Goal: Answer question/provide support

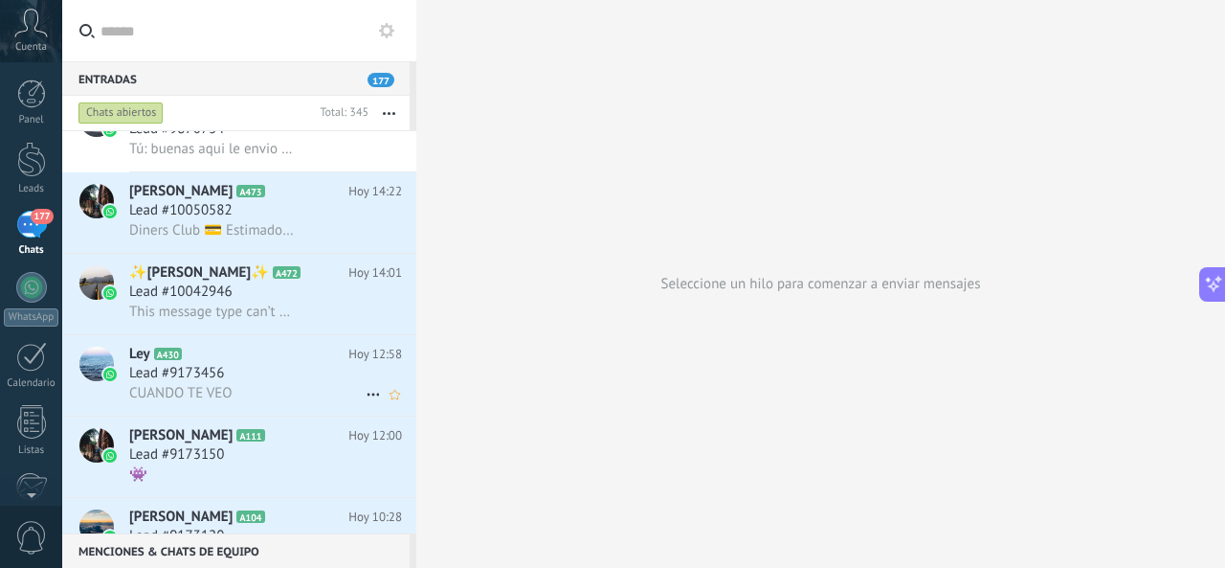
scroll to position [957, 0]
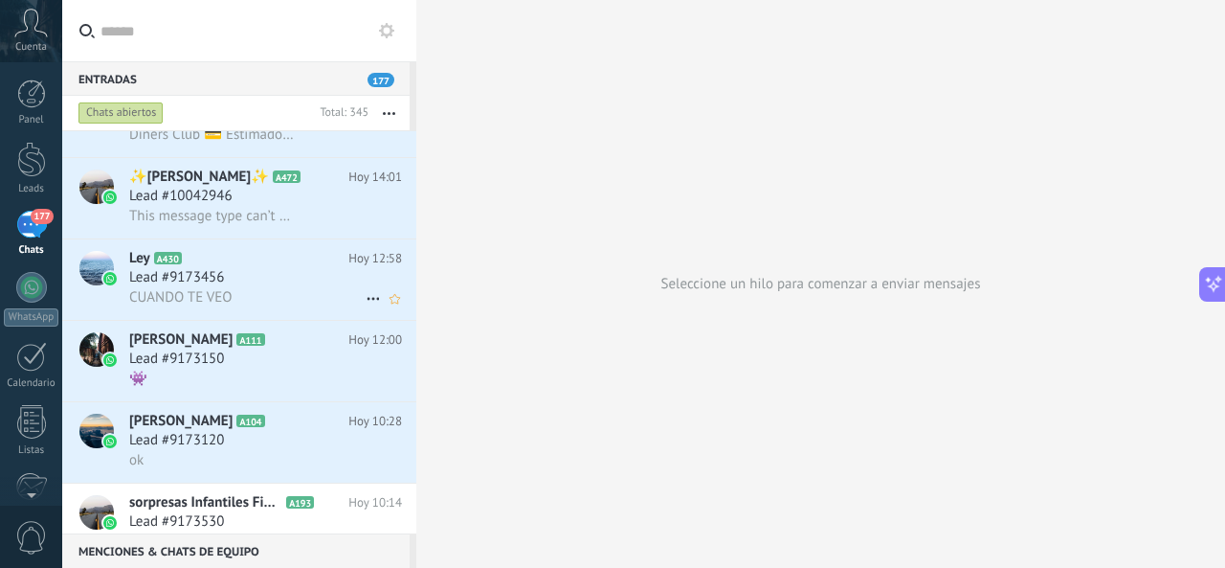
click at [246, 296] on div "CUANDO TE VEO" at bounding box center [265, 297] width 273 height 20
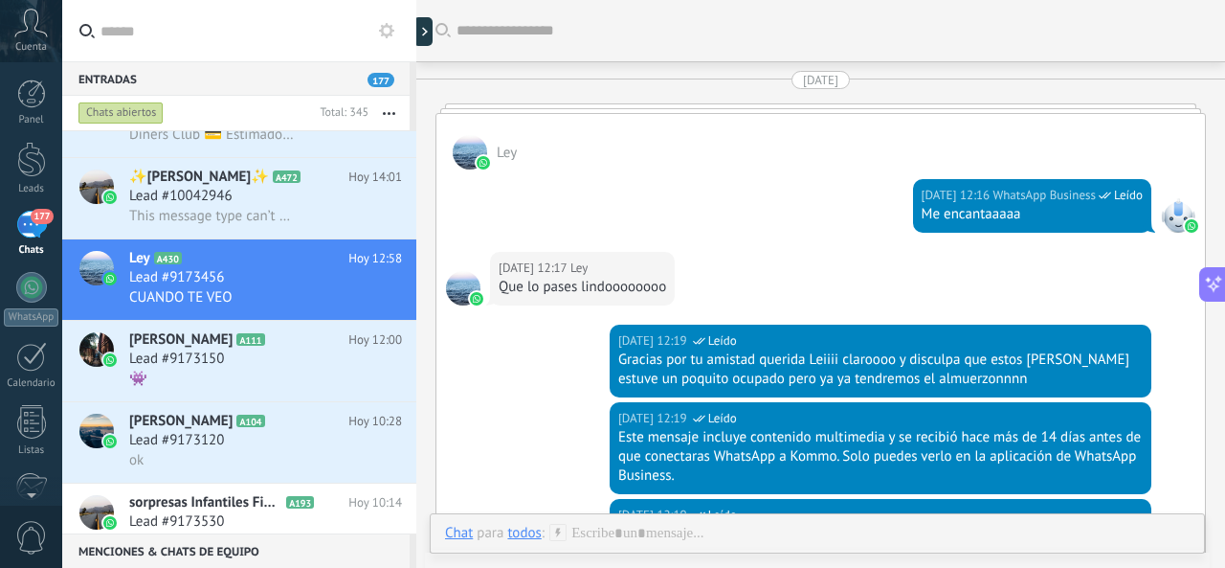
scroll to position [3352, 0]
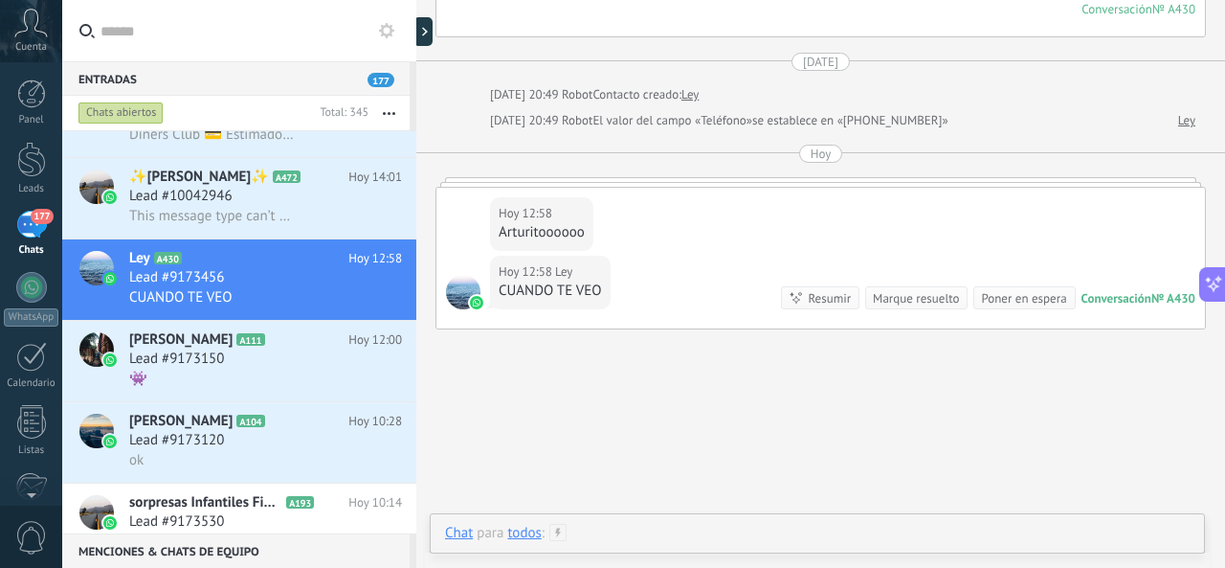
click at [677, 526] on div at bounding box center [817, 552] width 745 height 57
click at [668, 477] on div at bounding box center [817, 451] width 745 height 73
click at [634, 455] on div at bounding box center [817, 451] width 745 height 73
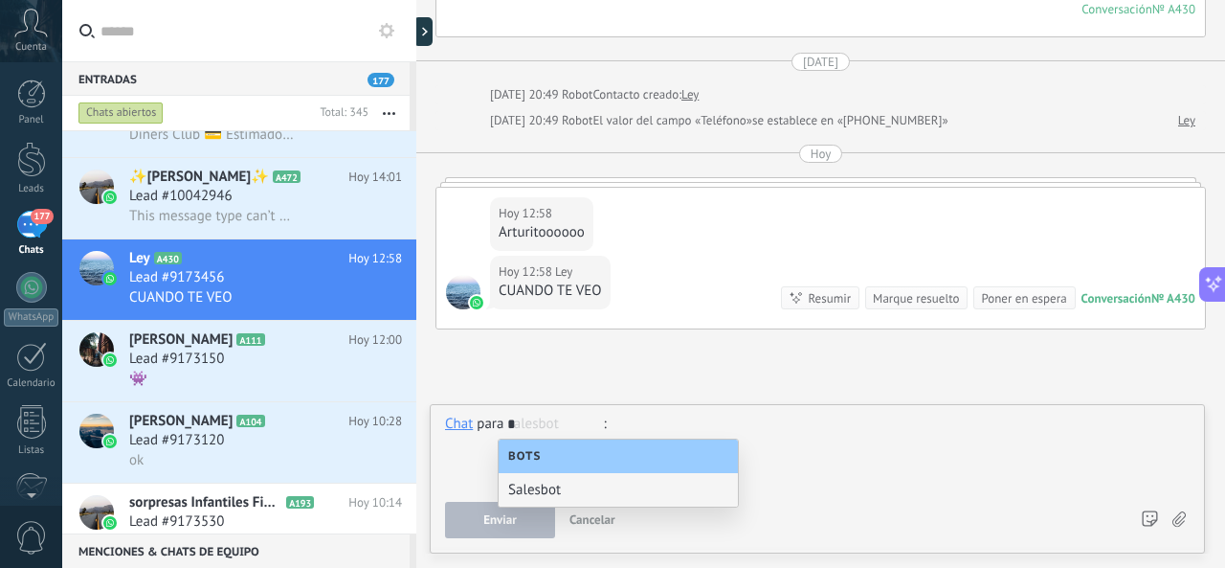
type input "*"
click at [781, 420] on div at bounding box center [818, 451] width 746 height 73
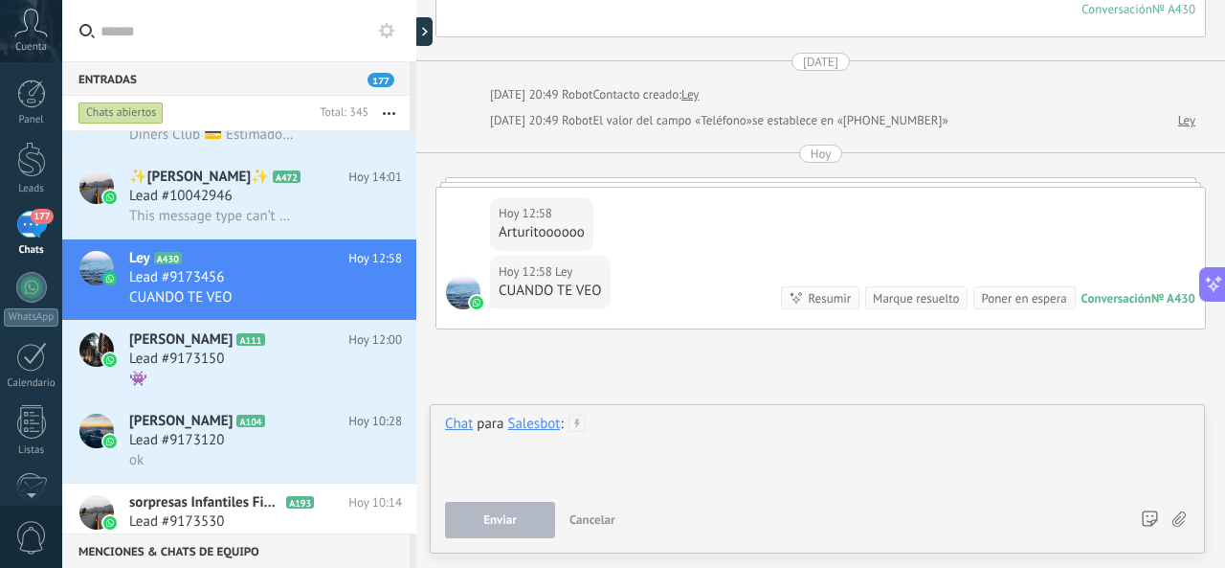
click at [784, 426] on div at bounding box center [818, 451] width 746 height 73
click at [435, 544] on div "**********" at bounding box center [817, 478] width 775 height 149
click at [486, 531] on button "Enviar" at bounding box center [500, 520] width 110 height 36
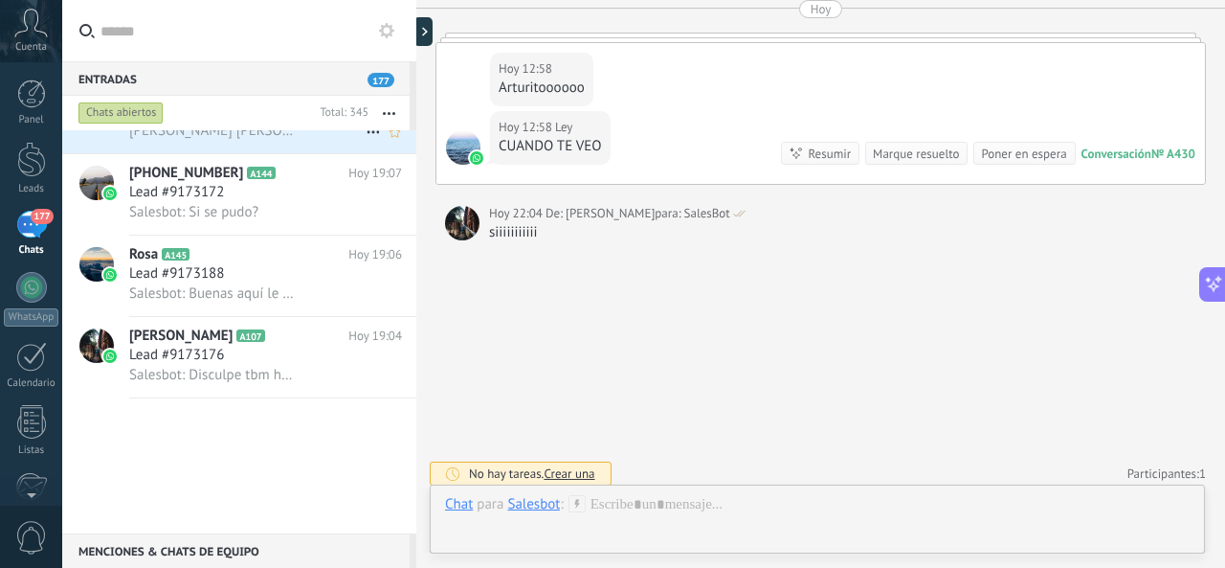
scroll to position [0, 0]
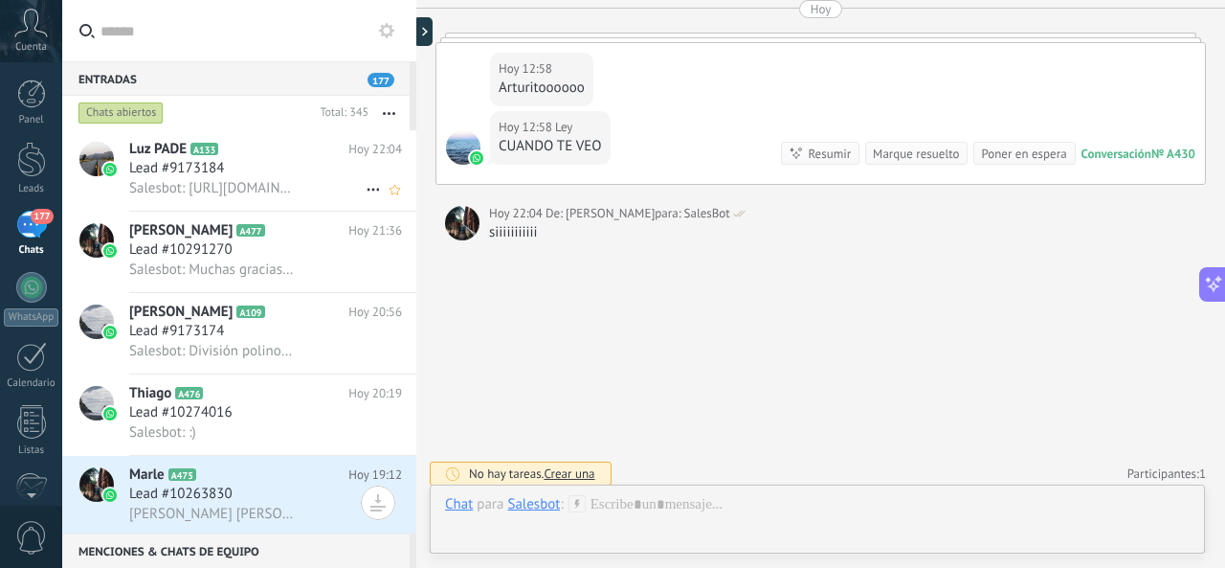
click at [314, 191] on div "Salesbot: [URL][DOMAIN_NAME]" at bounding box center [265, 188] width 273 height 20
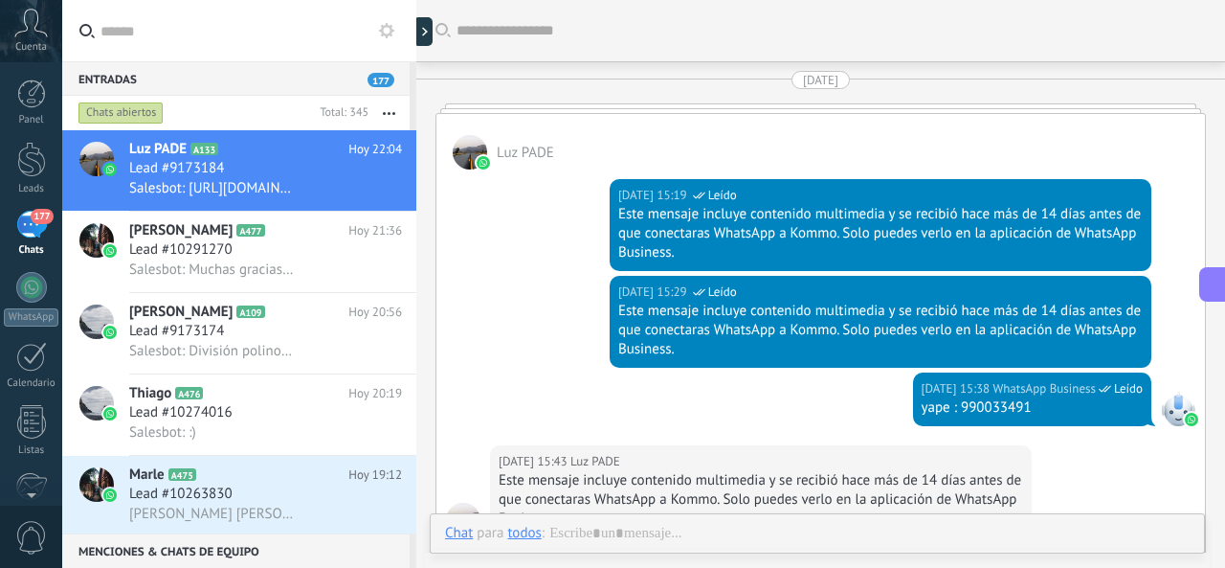
scroll to position [3920, 0]
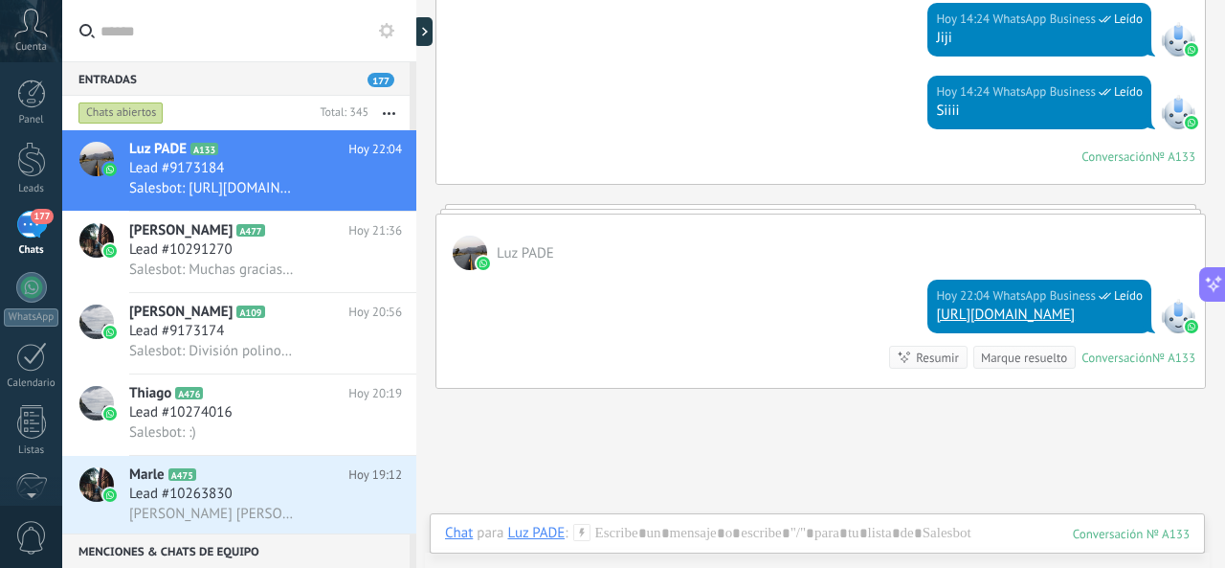
click at [936, 307] on link "[URL][DOMAIN_NAME]" at bounding box center [1005, 314] width 139 height 18
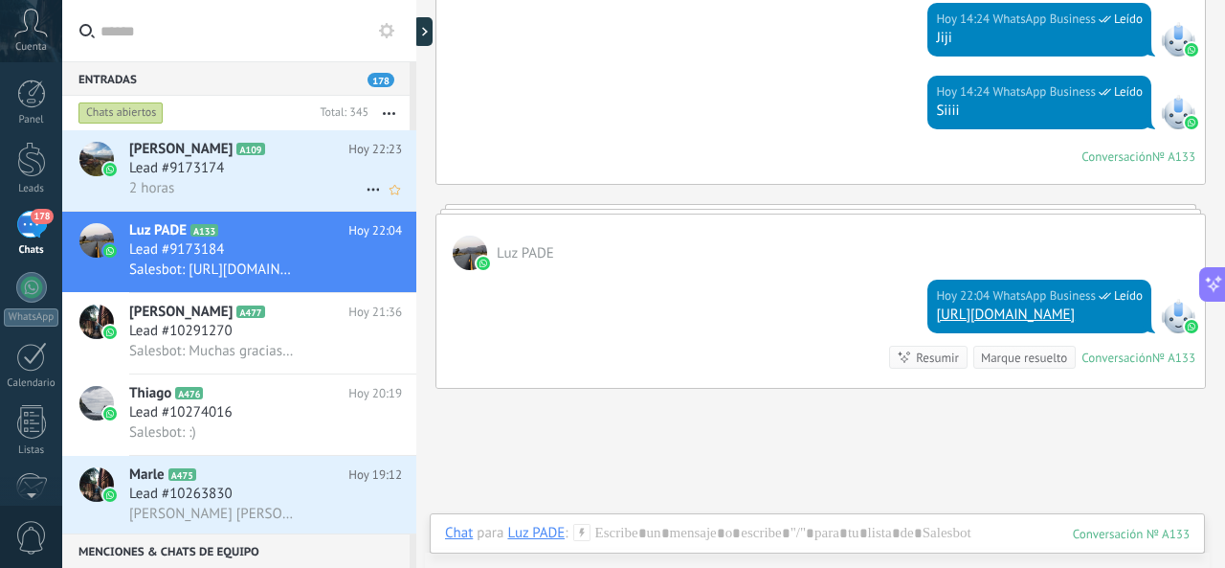
click at [258, 166] on div "Lead #9173174" at bounding box center [265, 168] width 273 height 19
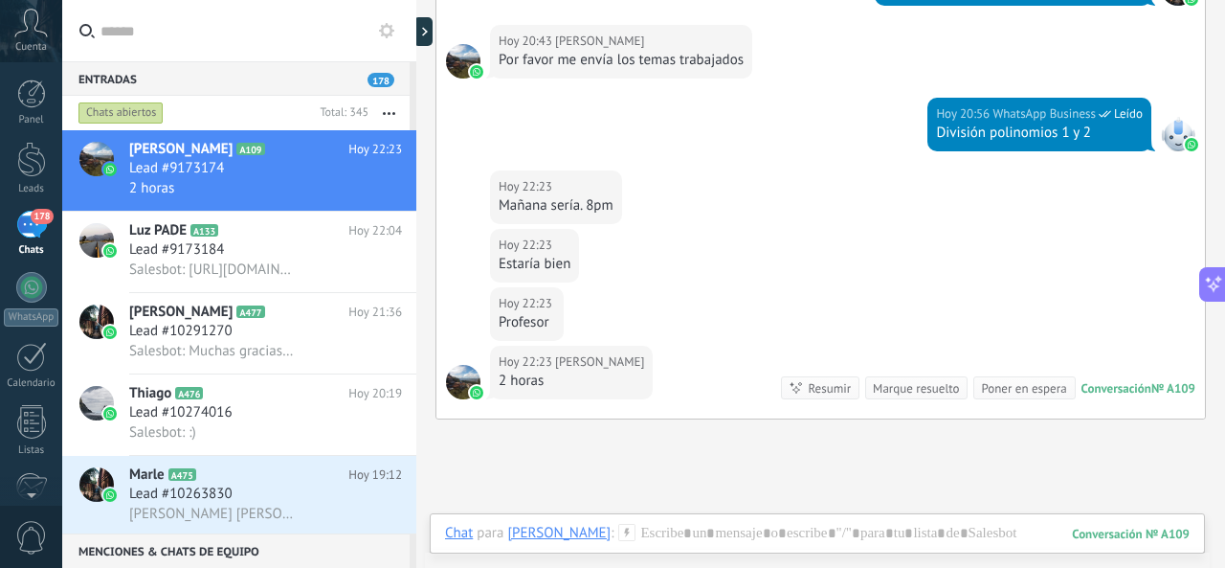
scroll to position [1760, 0]
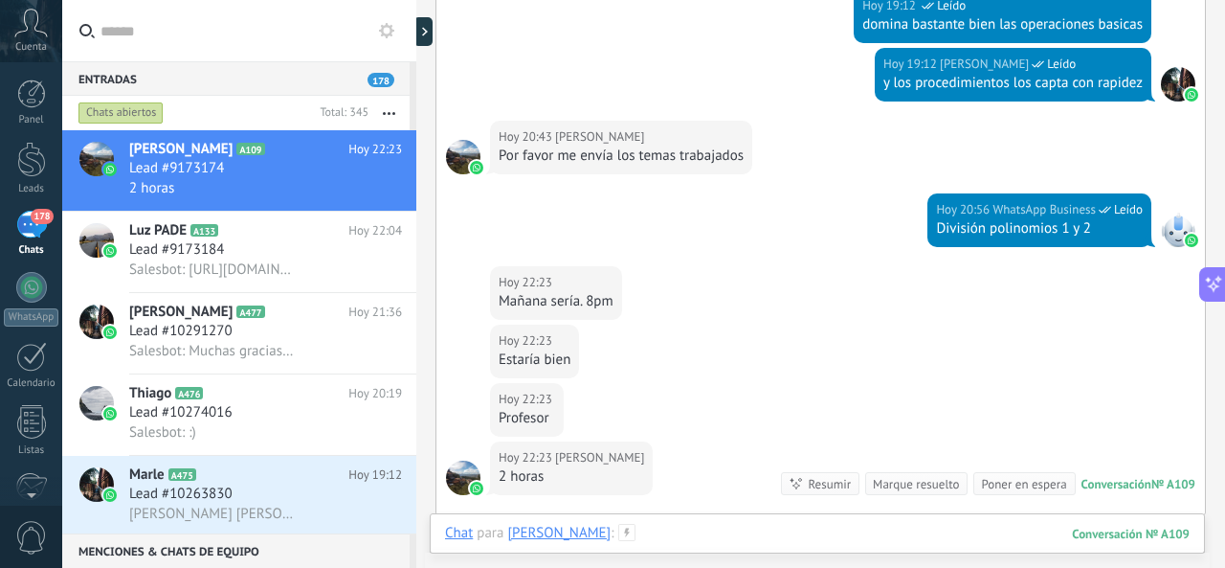
click at [714, 534] on div at bounding box center [817, 552] width 745 height 57
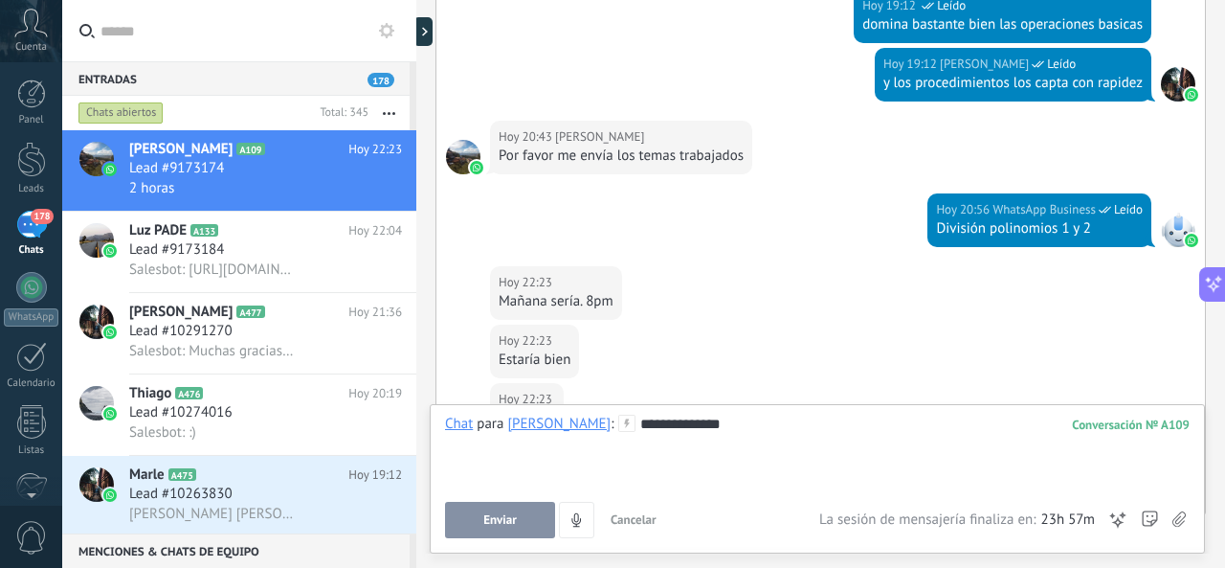
click at [494, 519] on span "Enviar" at bounding box center [500, 519] width 34 height 13
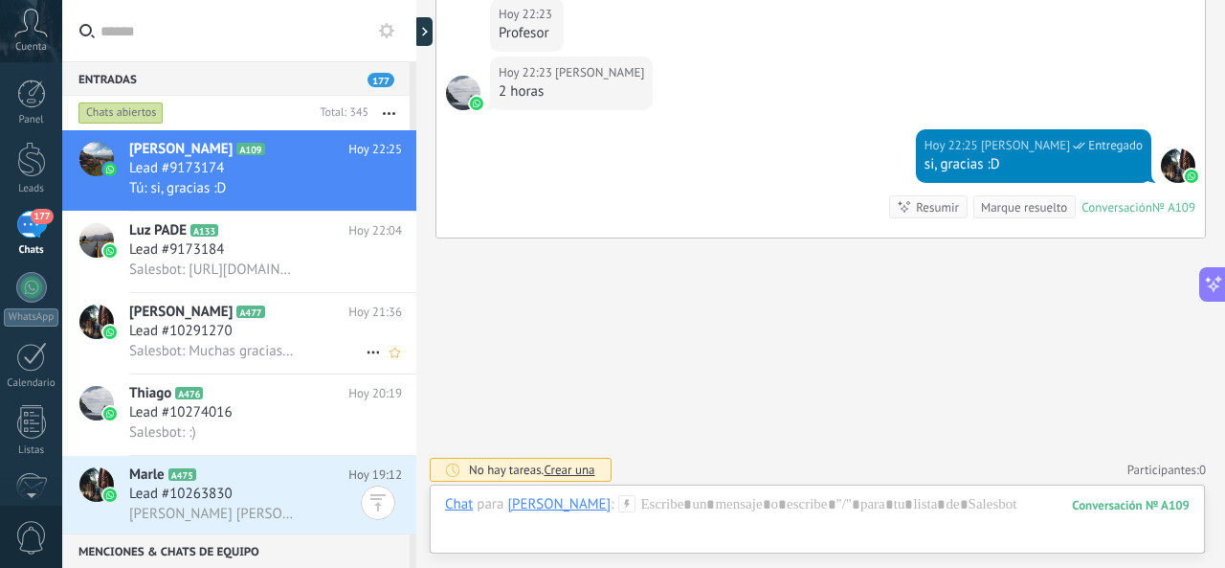
scroll to position [0, 0]
